Goal: Task Accomplishment & Management: Use online tool/utility

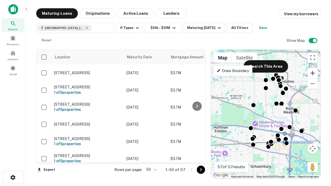
click at [313, 73] on button "Zoom in" at bounding box center [313, 73] width 10 height 10
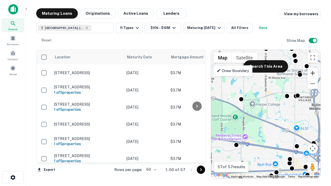
click at [313, 73] on button "Zoom in" at bounding box center [313, 73] width 10 height 10
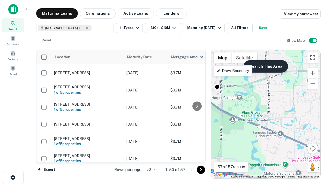
click at [266, 67] on button "Search This Area" at bounding box center [266, 66] width 45 height 12
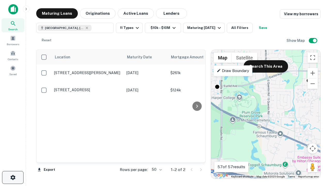
click at [13, 178] on icon "button" at bounding box center [13, 178] width 6 height 6
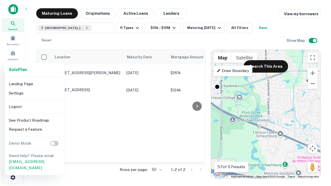
click at [34, 107] on li "Logout" at bounding box center [34, 106] width 55 height 9
